Goal: Task Accomplishment & Management: Use online tool/utility

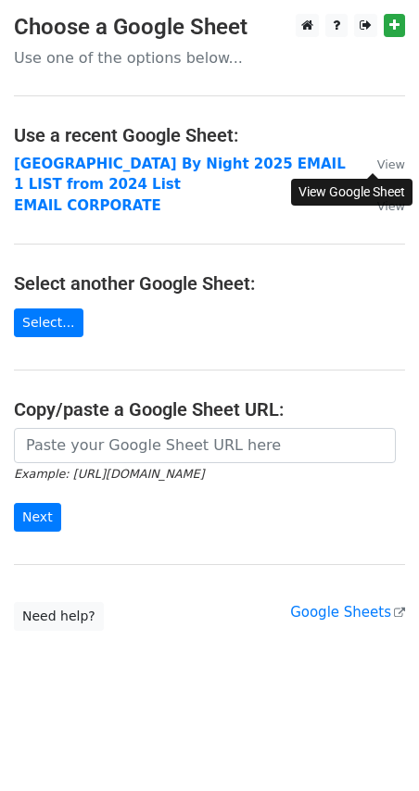
click at [379, 161] on small "View" at bounding box center [391, 164] width 28 height 14
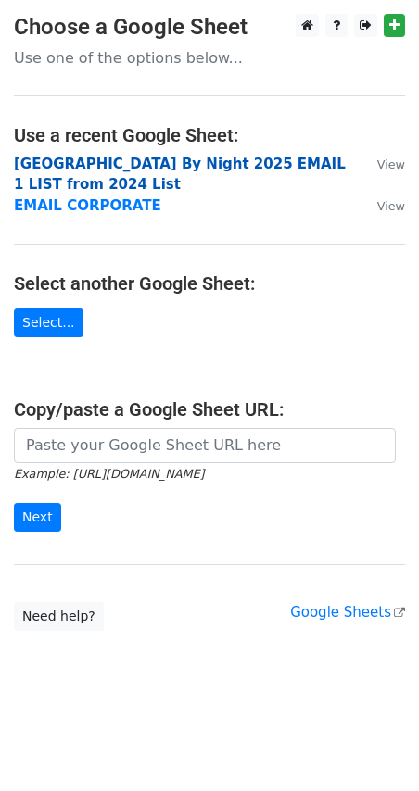
click at [122, 162] on strong "[GEOGRAPHIC_DATA] By Night 2025 EMAIL 1 LIST from 2024 List" at bounding box center [179, 175] width 331 height 38
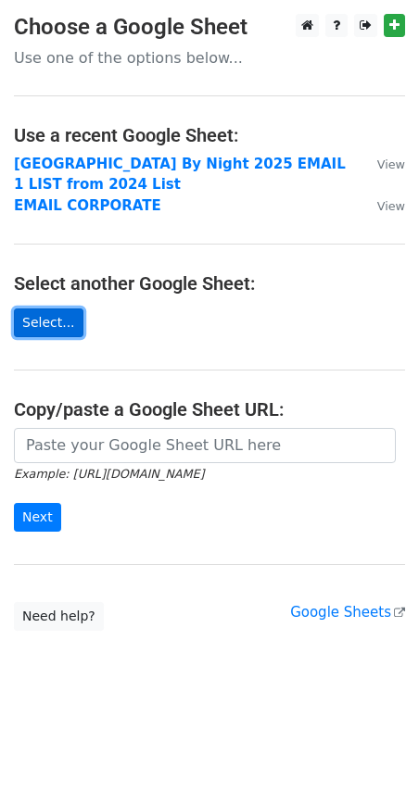
click at [61, 308] on link "Select..." at bounding box center [48, 322] width 69 height 29
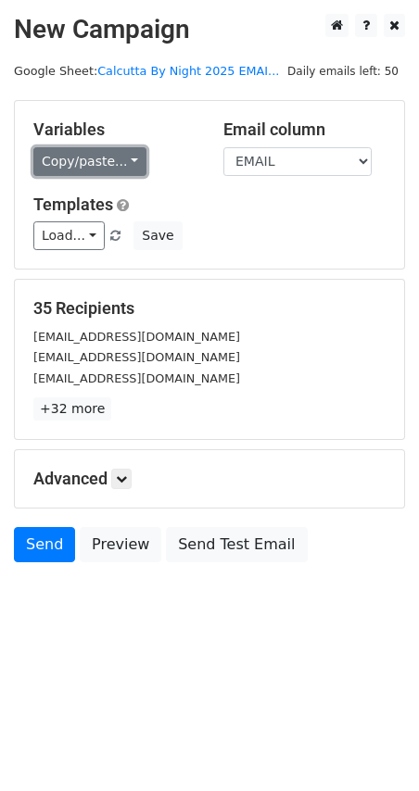
click at [118, 169] on link "Copy/paste..." at bounding box center [89, 161] width 113 height 29
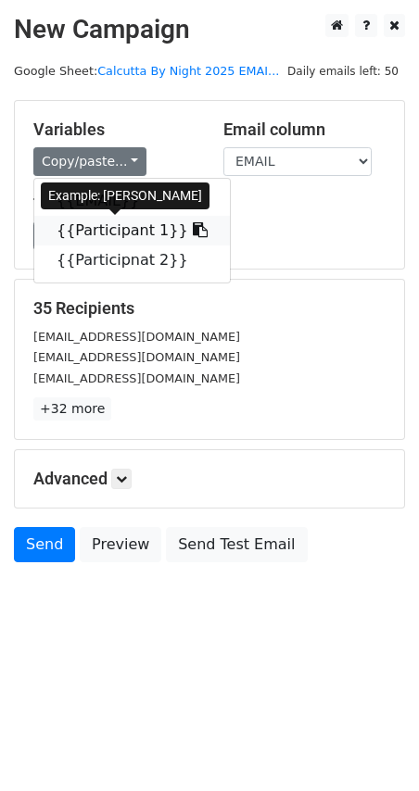
click at [131, 231] on link "{{Participant 1}}" at bounding box center [131, 231] width 195 height 30
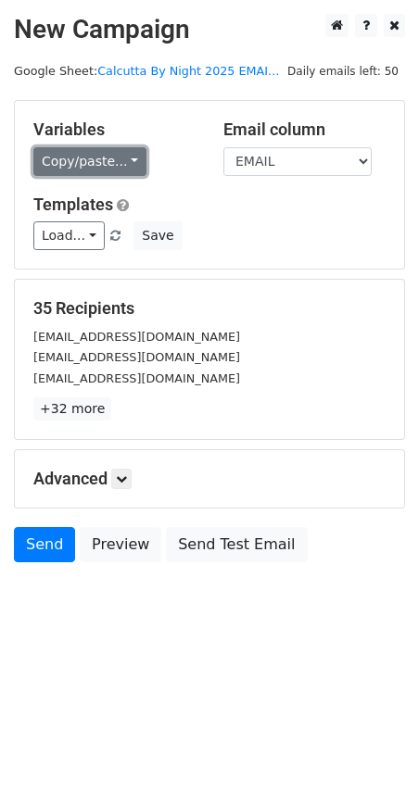
click at [90, 161] on link "Copy/paste..." at bounding box center [89, 161] width 113 height 29
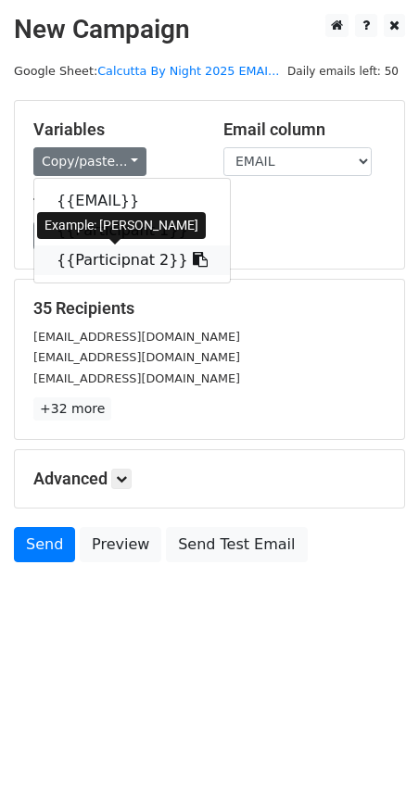
click at [74, 268] on link "{{Participnat 2}}" at bounding box center [131, 260] width 195 height 30
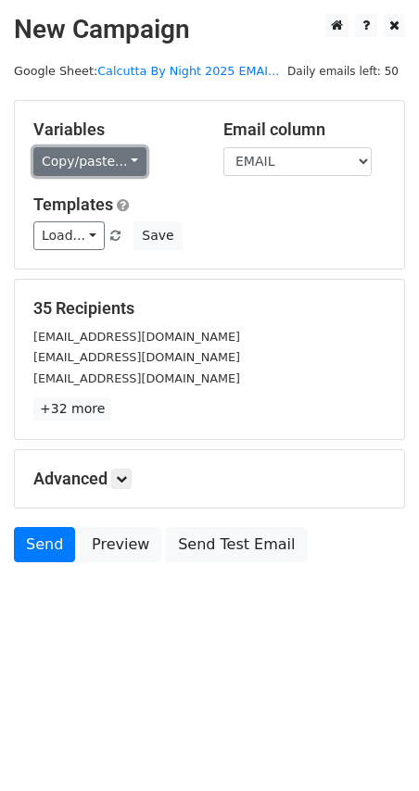
click at [111, 160] on link "Copy/paste..." at bounding box center [89, 161] width 113 height 29
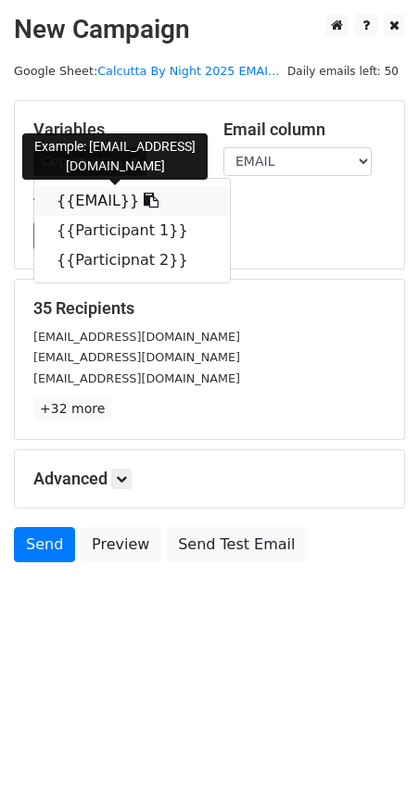
click at [112, 190] on link "{{EMAIL}}" at bounding box center [131, 201] width 195 height 30
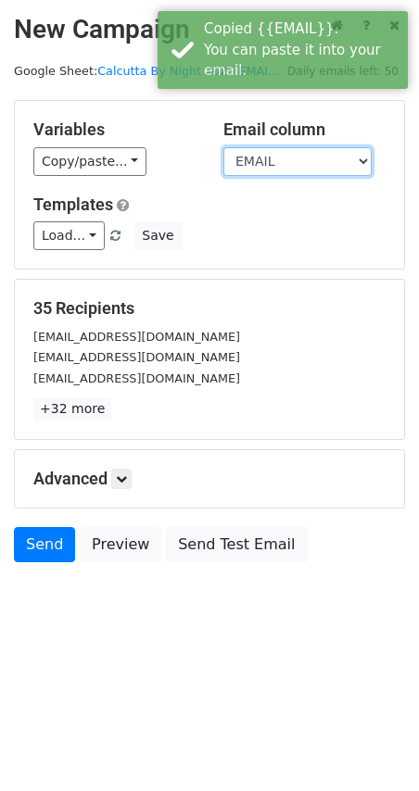
click at [314, 162] on select "EMAIL Participant 1 Participnat 2" at bounding box center [297, 161] width 148 height 29
click at [317, 158] on select "EMAIL Participant 1 Participnat 2" at bounding box center [297, 161] width 148 height 29
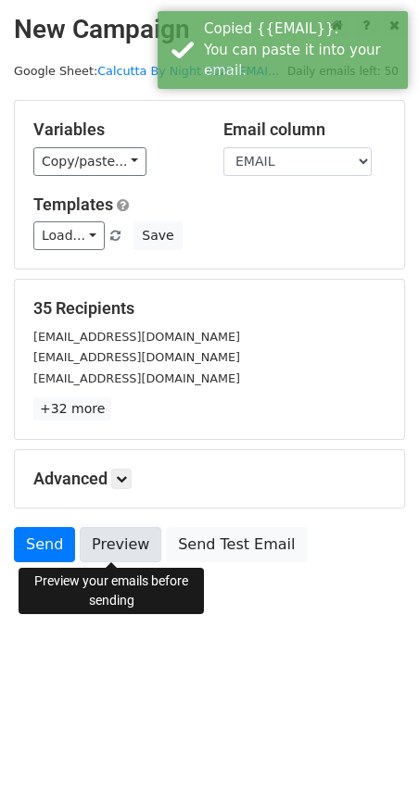
click at [118, 547] on link "Preview" at bounding box center [120, 544] width 81 height 35
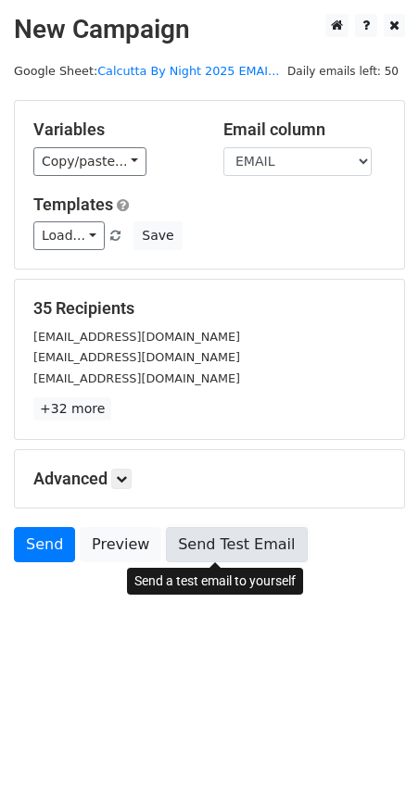
click at [214, 538] on link "Send Test Email" at bounding box center [236, 544] width 141 height 35
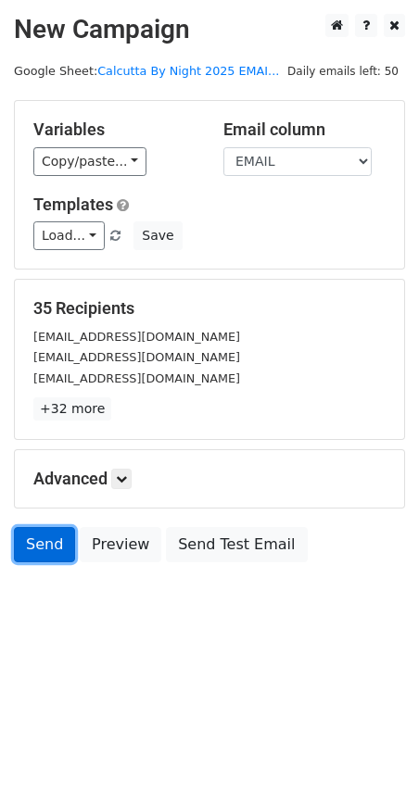
click at [33, 547] on link "Send" at bounding box center [44, 544] width 61 height 35
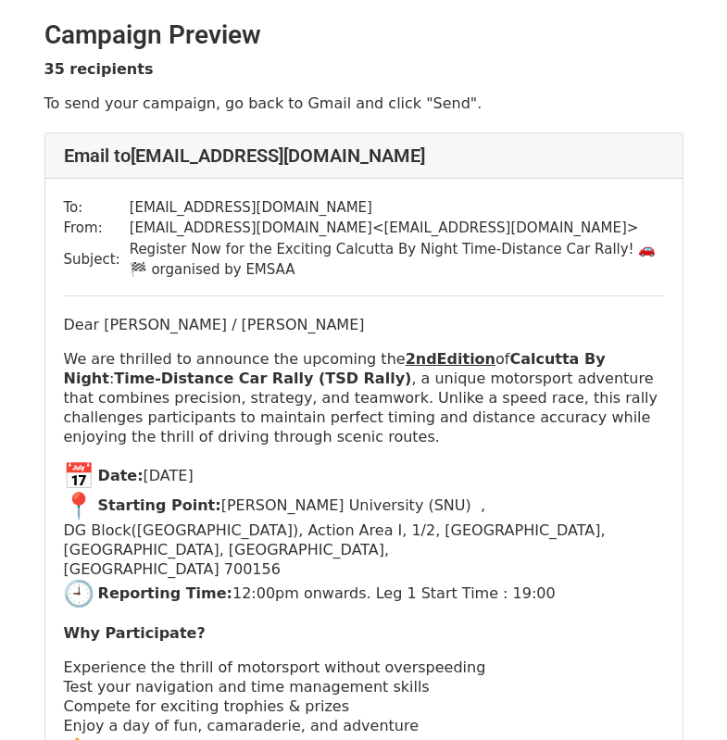
click at [78, 477] on img "📅" at bounding box center [79, 476] width 30 height 30
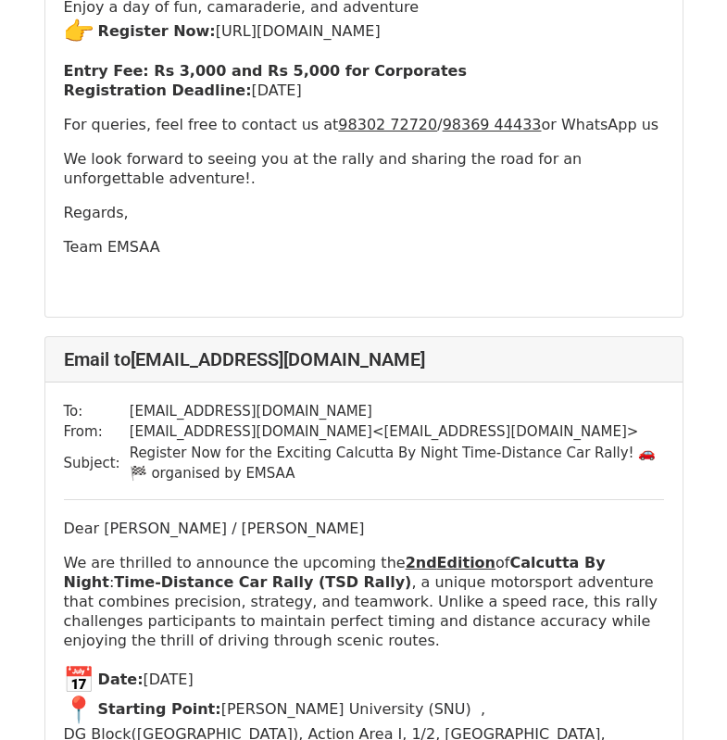
scroll to position [741, 0]
